Goal: Task Accomplishment & Management: Manage account settings

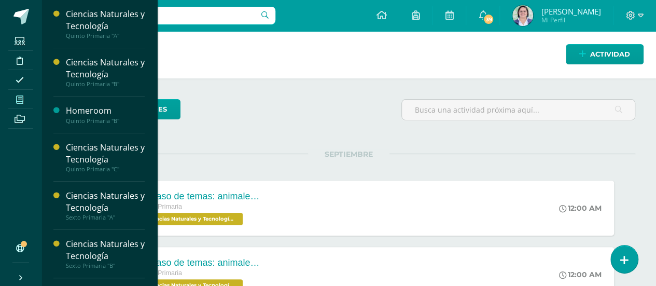
click at [23, 97] on icon at bounding box center [19, 99] width 7 height 8
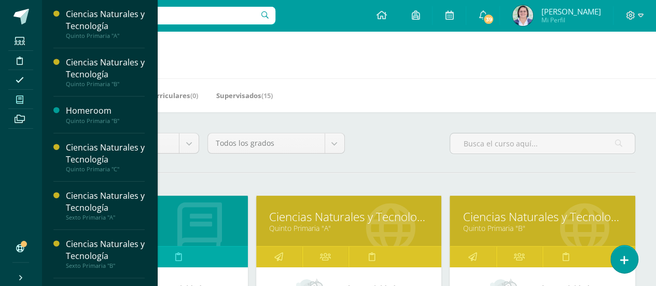
scroll to position [250, 0]
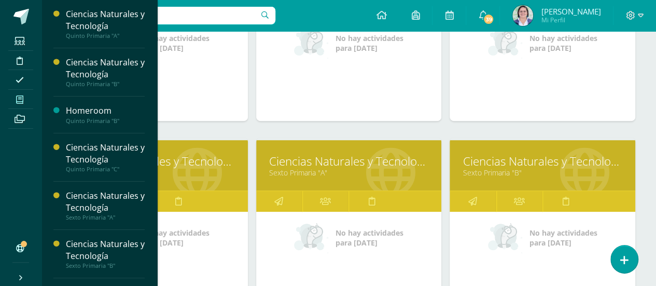
click at [333, 161] on link "Ciencias Naturales y Tecnología" at bounding box center [349, 161] width 160 height 16
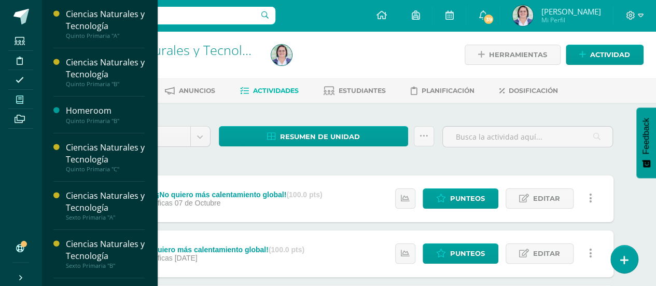
click at [18, 98] on icon at bounding box center [19, 99] width 7 height 8
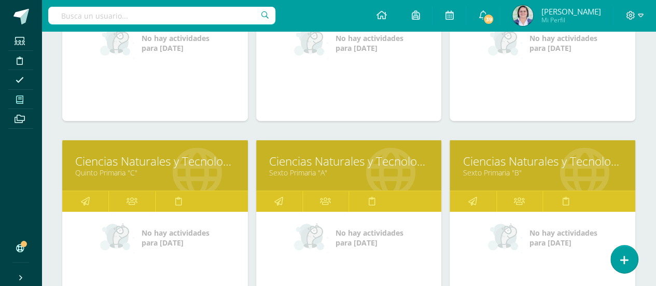
scroll to position [500, 0]
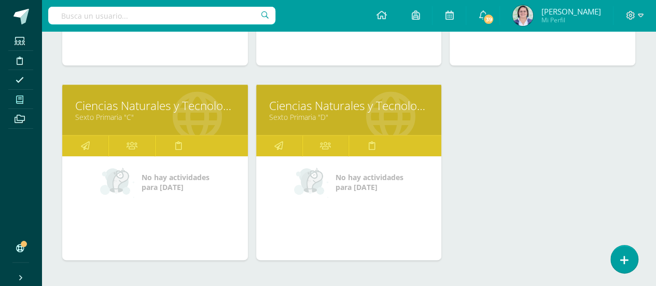
click at [339, 98] on link "Ciencias Naturales y Tecnología" at bounding box center [349, 106] width 160 height 16
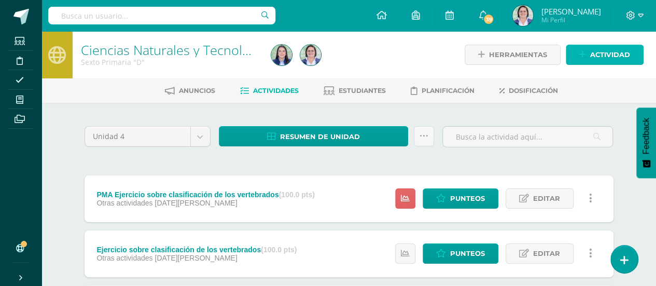
click at [602, 53] on span "Actividad" at bounding box center [610, 54] width 40 height 19
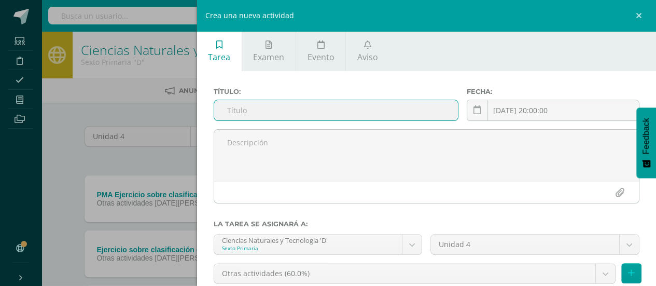
click at [367, 109] on input "text" at bounding box center [336, 110] width 244 height 20
type input "Hoja de trabajo animales vertebrados e invertebrados"
click at [475, 109] on icon at bounding box center [478, 110] width 8 height 9
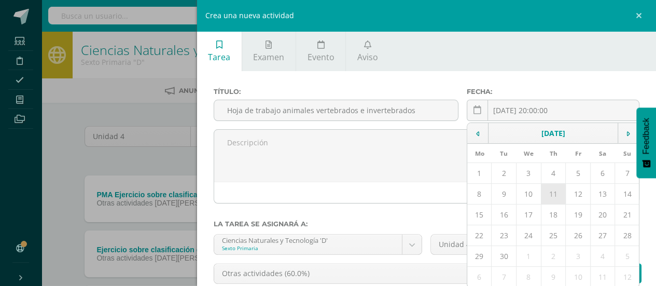
click at [550, 197] on td "11" at bounding box center [553, 194] width 25 height 21
type input "[DATE]"
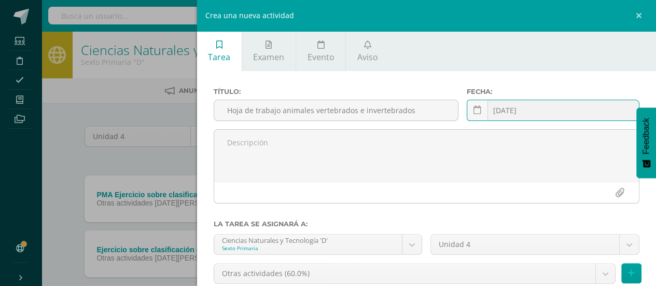
scroll to position [81, 0]
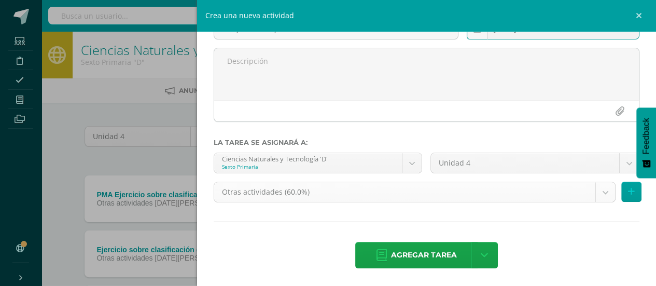
click at [597, 192] on body "Estudiantes Disciplina Asistencia Mis cursos Archivos Soporte Ayuda Reportar un…" at bounding box center [328, 228] width 656 height 456
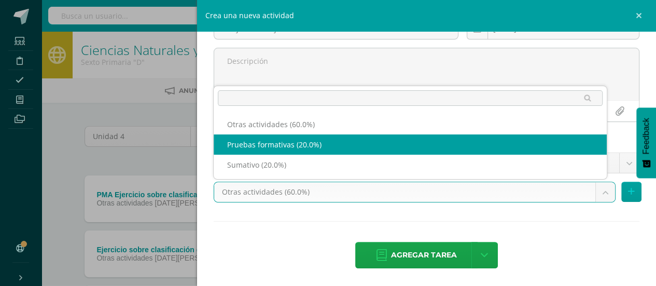
select select "241039"
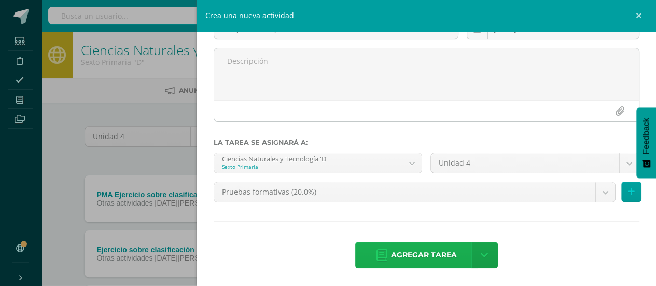
click at [428, 251] on span "Agregar tarea" at bounding box center [424, 254] width 66 height 25
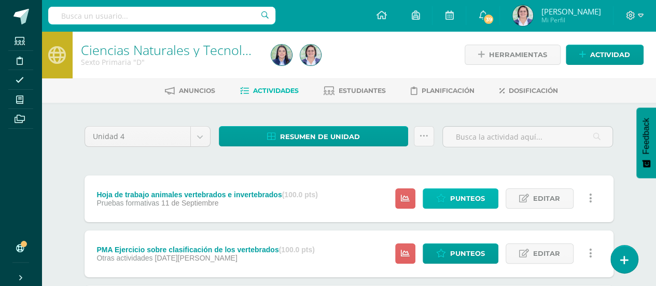
click at [476, 191] on span "Punteos" at bounding box center [467, 198] width 35 height 19
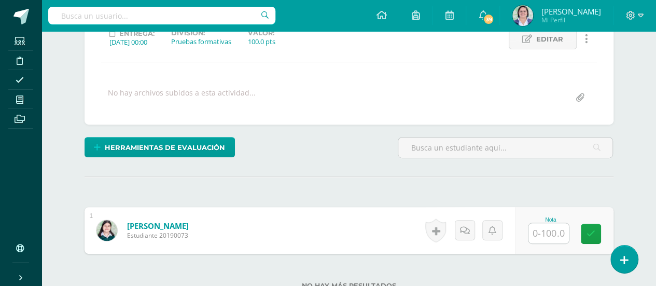
scroll to position [154, 0]
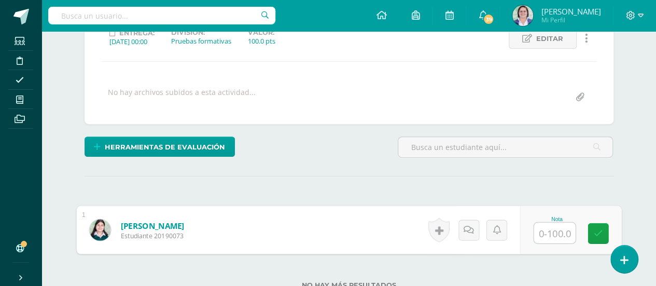
click at [551, 229] on input "text" at bounding box center [554, 232] width 41 height 21
type input "95"
click at [596, 229] on icon at bounding box center [597, 233] width 9 height 9
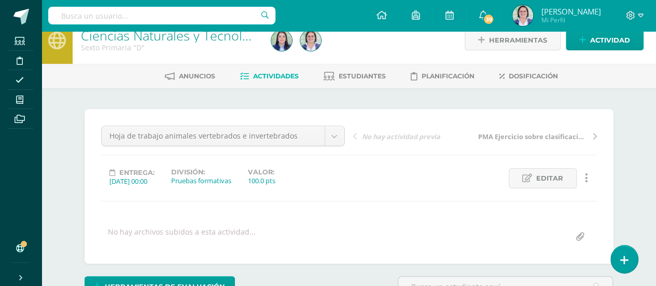
scroll to position [0, 0]
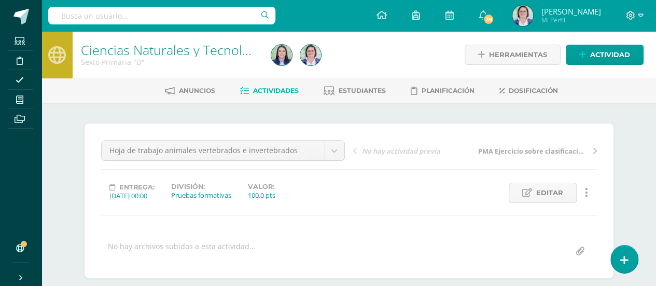
click at [270, 93] on span "Actividades" at bounding box center [276, 91] width 46 height 8
click at [595, 52] on span "Actividad" at bounding box center [610, 54] width 40 height 19
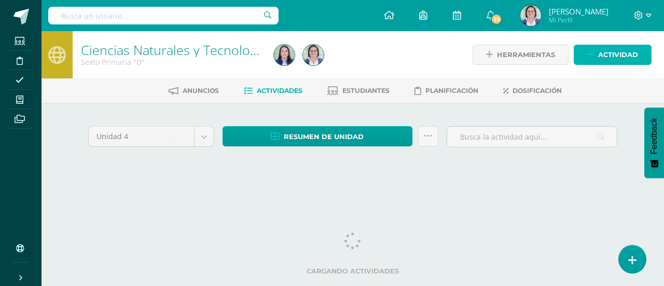
click at [616, 54] on span "Actividad" at bounding box center [618, 54] width 40 height 19
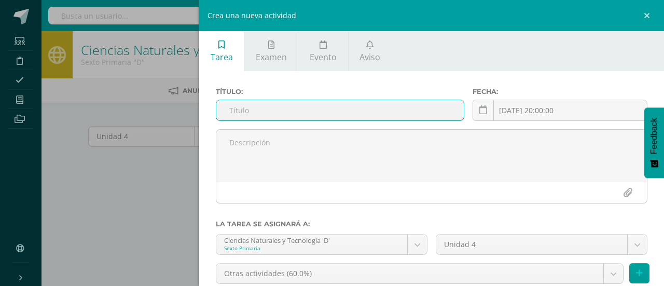
click at [400, 110] on input "text" at bounding box center [339, 110] width 247 height 20
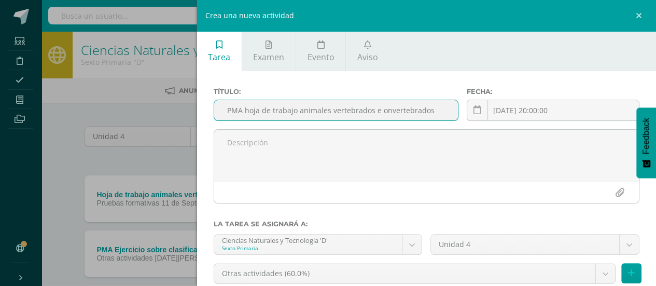
click at [382, 112] on input "PMA hoja de trabajo animales vertebrados e onvertebrados" at bounding box center [336, 110] width 244 height 20
type input "PMA hoja de trabajo animales vertebrados e invertebrados"
click at [474, 113] on icon at bounding box center [478, 110] width 8 height 9
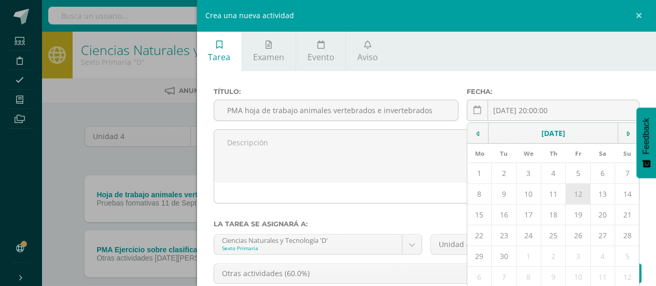
click at [579, 198] on td "12" at bounding box center [578, 194] width 25 height 21
type input "[DATE]"
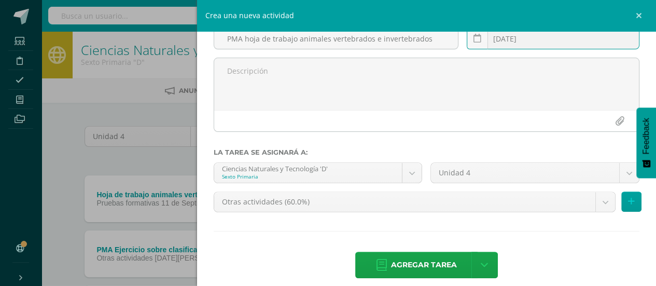
scroll to position [81, 0]
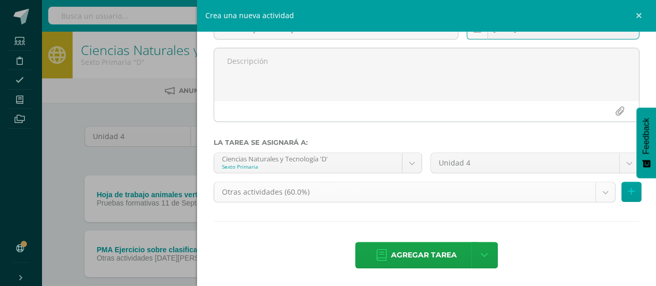
click at [593, 196] on body "Estudiantes Disciplina Asistencia Mis cursos Archivos Soporte Ayuda Reportar un…" at bounding box center [328, 255] width 656 height 511
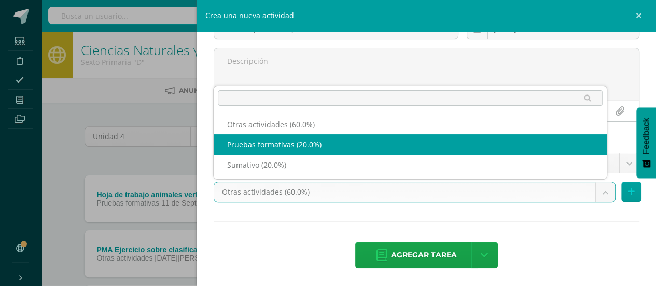
select select "241039"
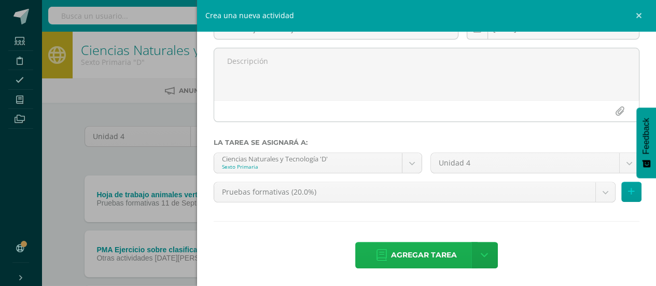
click at [434, 253] on span "Agregar tarea" at bounding box center [424, 254] width 66 height 25
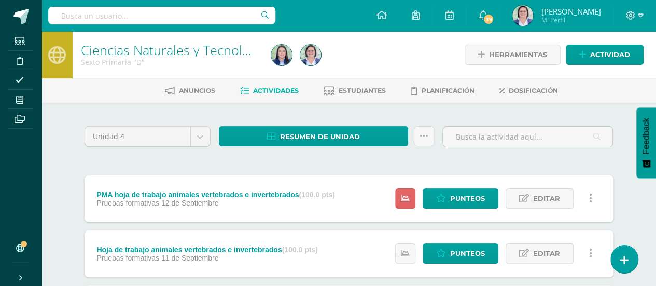
scroll to position [250, 0]
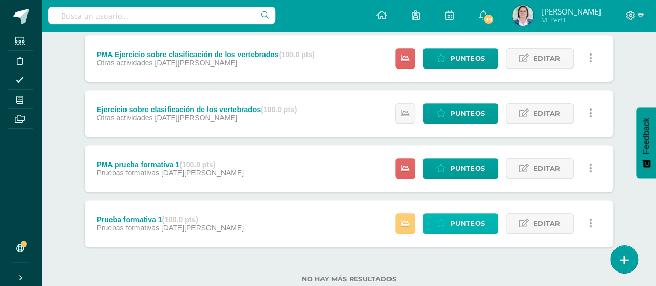
click at [458, 219] on span "Punteos" at bounding box center [467, 223] width 35 height 19
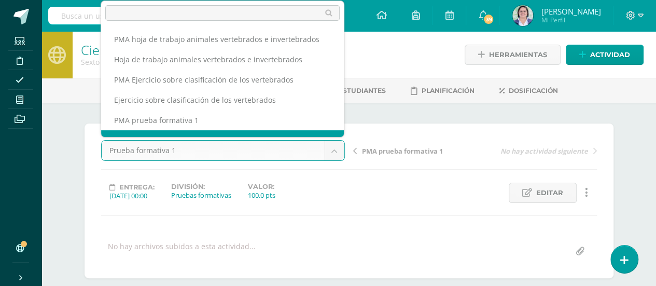
click at [330, 151] on body "Estudiantes Disciplina Asistencia Mis cursos Archivos Soporte Ayuda Reportar un…" at bounding box center [328, 263] width 656 height 526
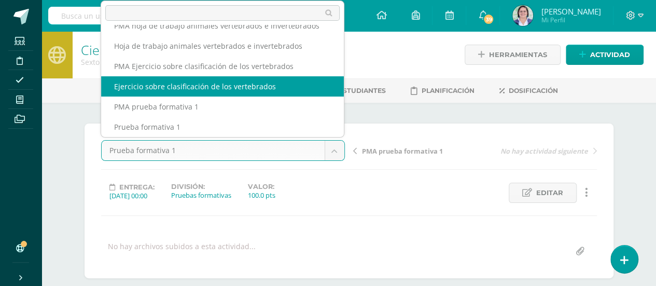
select select "/dashboard/teacher/grade-activity/264811/"
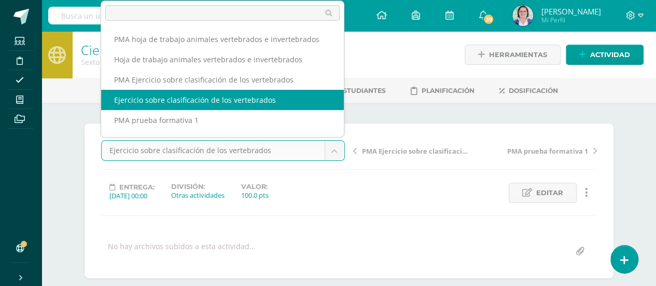
click at [336, 151] on body "Estudiantes Disciplina Asistencia Mis cursos Archivos Soporte Ayuda Reportar un…" at bounding box center [328, 263] width 656 height 526
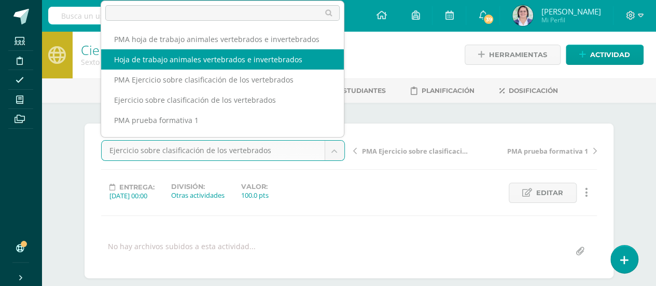
select select "/dashboard/teacher/grade-activity/265055/"
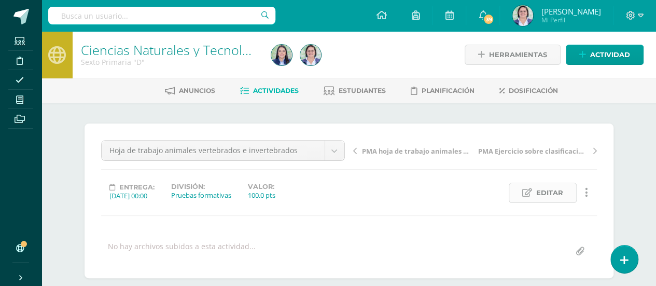
click at [551, 190] on span "Editar" at bounding box center [549, 192] width 27 height 19
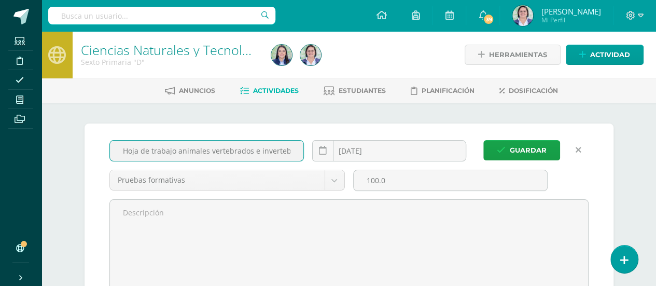
click at [137, 148] on input "Hoja de trabajo animales vertebrados e invertebrados" at bounding box center [207, 151] width 194 height 20
click at [135, 149] on input "Preuba formativa 2 animales vertebrados e invertebrados" at bounding box center [207, 151] width 194 height 20
type input "Prueba formativa 2 animales vertebrados e invertebrados"
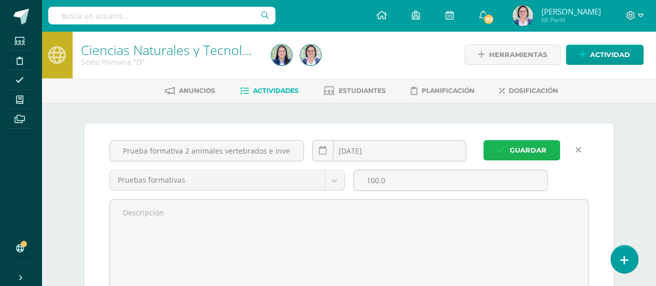
click at [523, 147] on span "Guardar" at bounding box center [528, 150] width 37 height 19
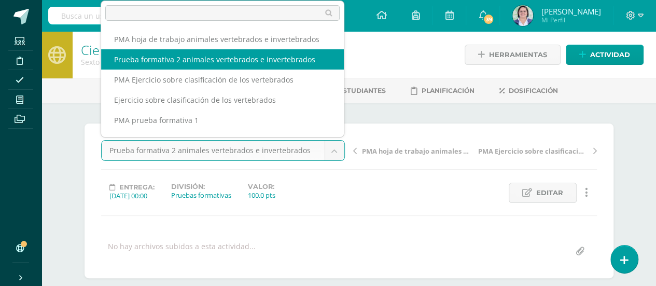
click at [330, 151] on body "La tarea Prueba formativa 2 animales vertebrados e invertebrados fue editada ex…" at bounding box center [328, 263] width 656 height 526
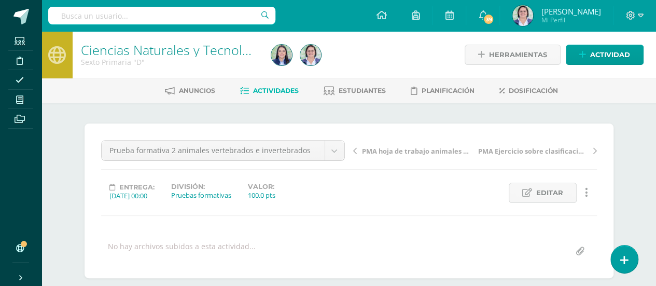
click at [367, 47] on body "La tarea Prueba formativa 2 animales vertebrados e invertebrados fue editada ex…" at bounding box center [328, 263] width 656 height 526
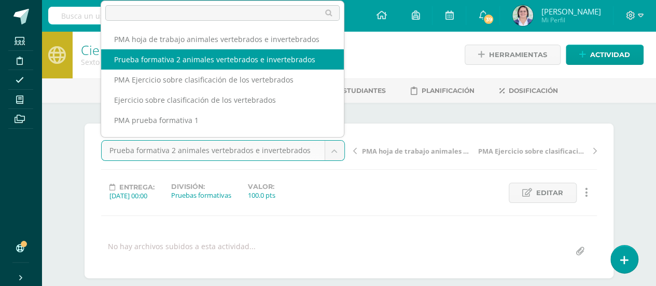
click at [341, 142] on body "La tarea Prueba formativa 2 animales vertebrados e invertebrados fue editada ex…" at bounding box center [328, 263] width 656 height 526
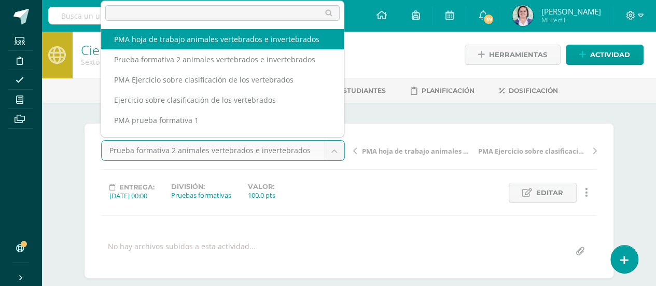
select select "/dashboard/teacher/grade-activity/265056/"
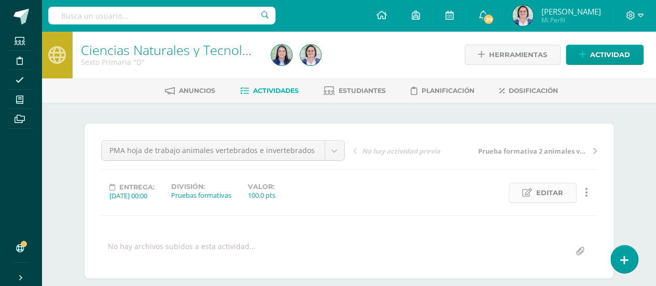
click at [537, 191] on span "Editar" at bounding box center [549, 192] width 27 height 19
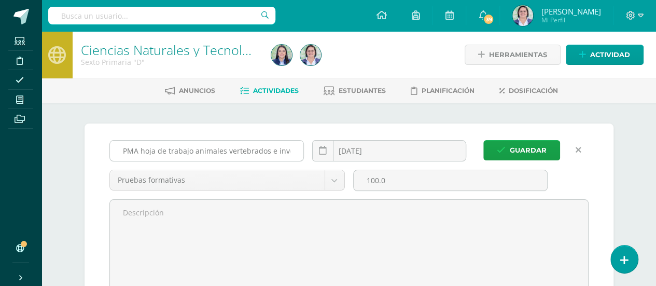
click at [191, 149] on input "PMA hoja de trabajo animales vertebrados e invertebrados" at bounding box center [207, 151] width 194 height 20
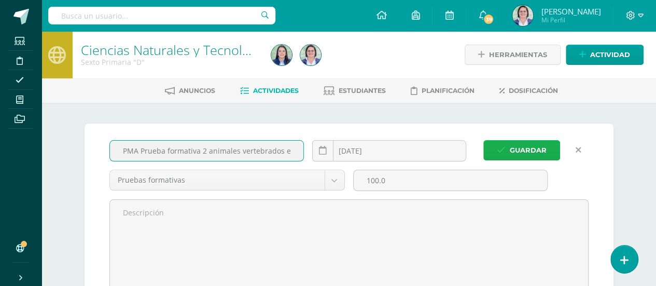
type input "PMA Prueba formativa 2 animales vertebrados e invertebrados"
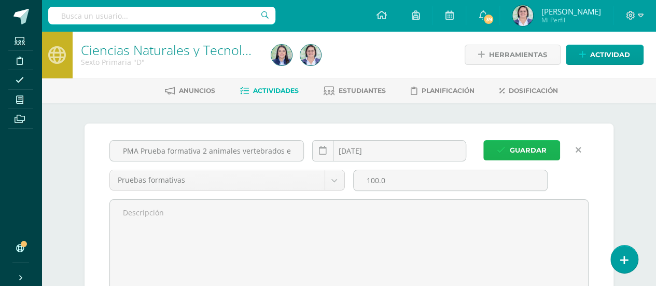
click at [528, 148] on span "Guardar" at bounding box center [528, 150] width 37 height 19
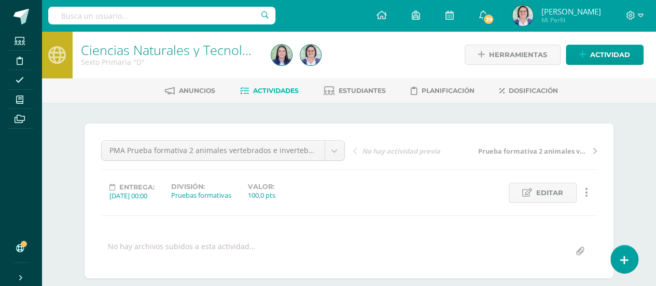
click at [285, 92] on span "Actividades" at bounding box center [276, 91] width 46 height 8
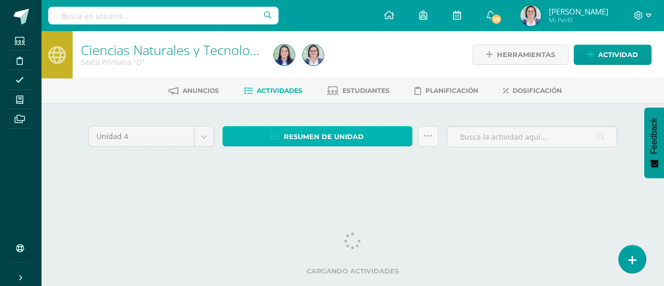
click at [304, 135] on span "Resumen de unidad" at bounding box center [324, 136] width 80 height 19
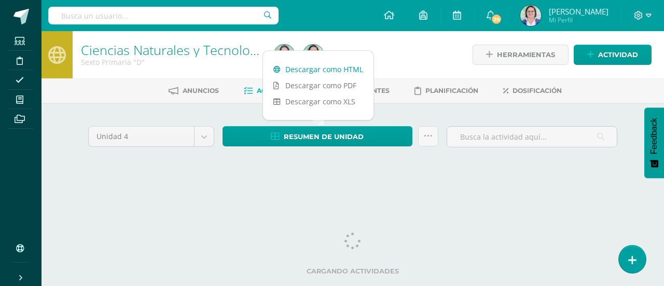
click at [323, 69] on link "Descargar como HTML" at bounding box center [318, 69] width 110 height 16
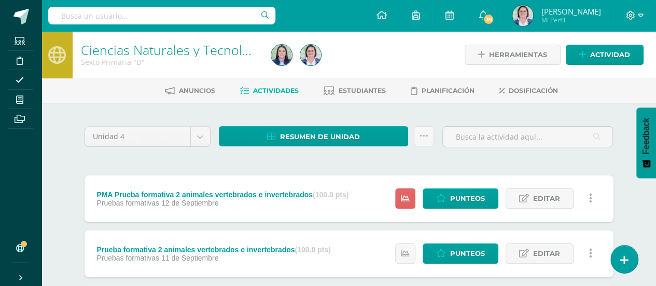
click at [0, 109] on li "Archivos" at bounding box center [20, 119] width 41 height 20
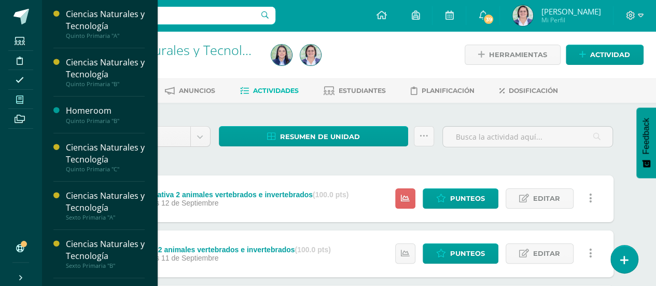
click at [20, 100] on icon at bounding box center [19, 99] width 7 height 8
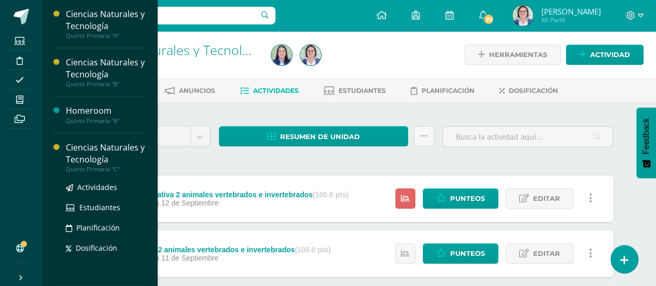
click at [98, 173] on div "Actividades Estudiantes Planificación Dosificación" at bounding box center [105, 225] width 79 height 105
